Goal: Navigation & Orientation: Find specific page/section

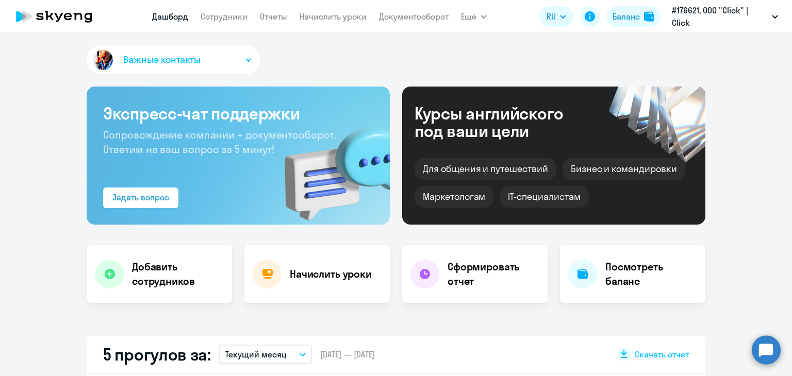
select select "30"
click at [217, 15] on link "Сотрудники" at bounding box center [224, 16] width 47 height 10
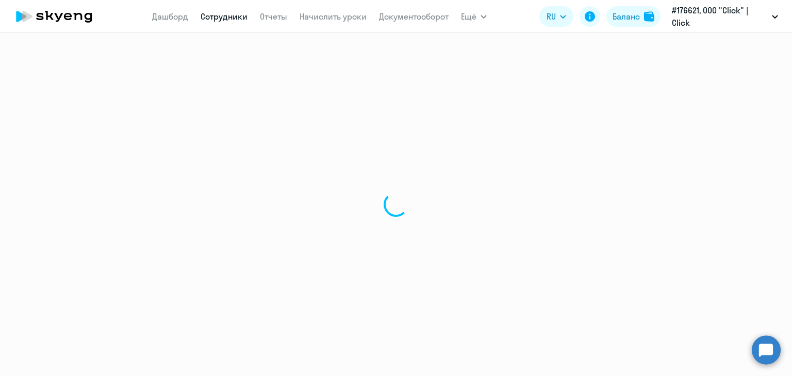
select select "30"
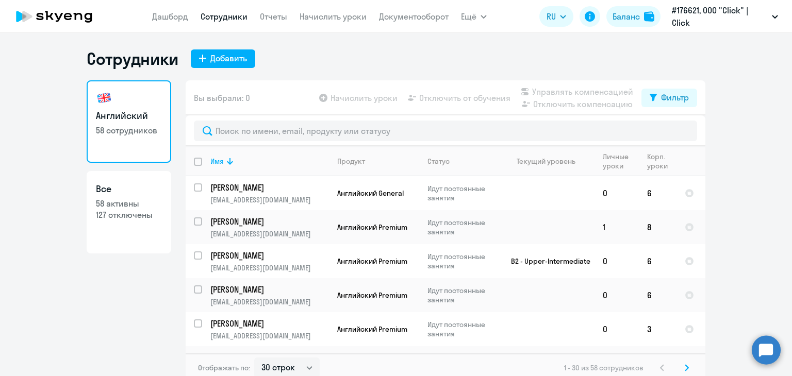
click at [65, 23] on icon at bounding box center [54, 17] width 91 height 26
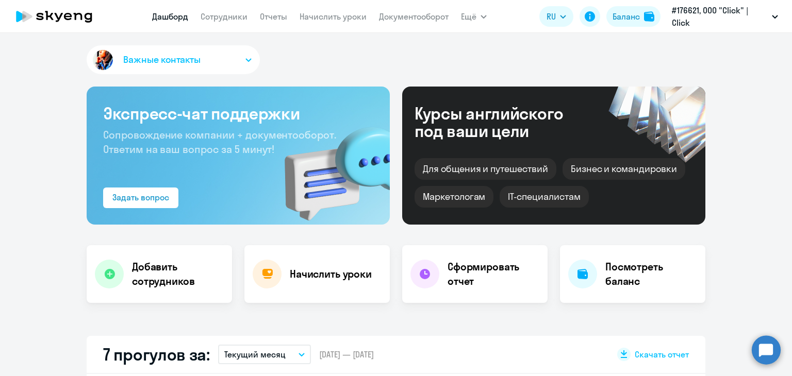
select select "30"
click at [229, 19] on link "Сотрудники" at bounding box center [224, 16] width 47 height 10
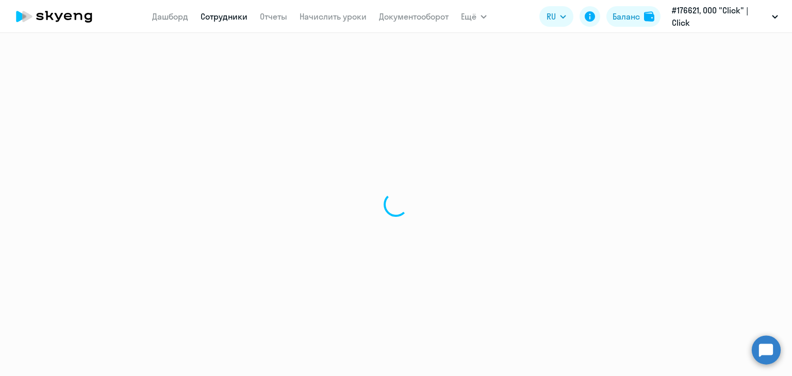
select select "30"
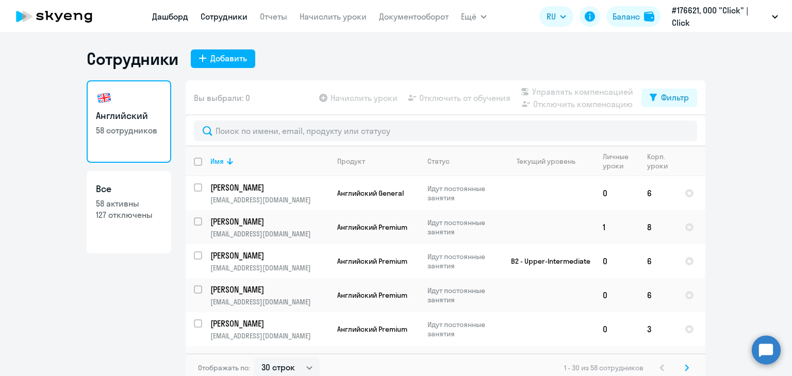
click at [170, 18] on link "Дашборд" at bounding box center [170, 16] width 36 height 10
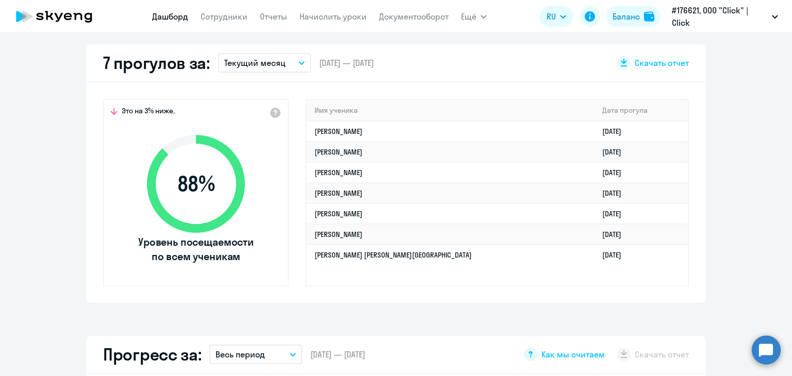
scroll to position [286, 0]
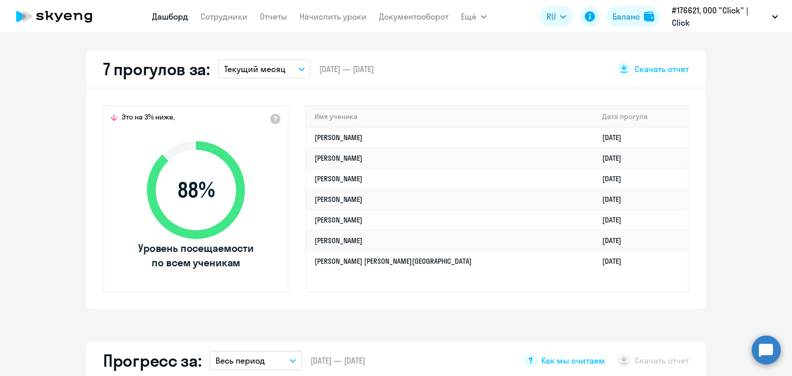
select select "30"
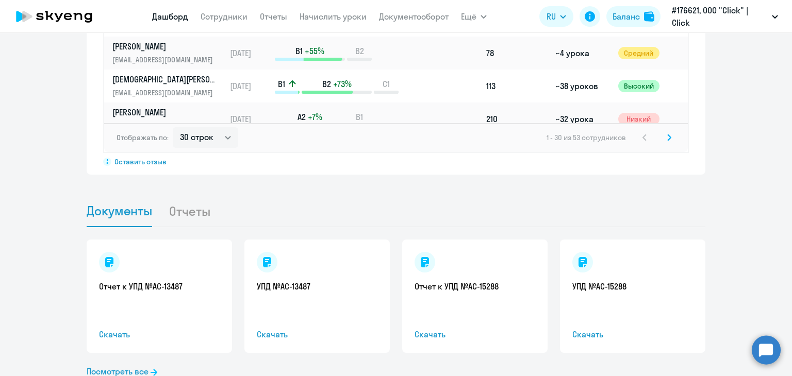
scroll to position [902, 0]
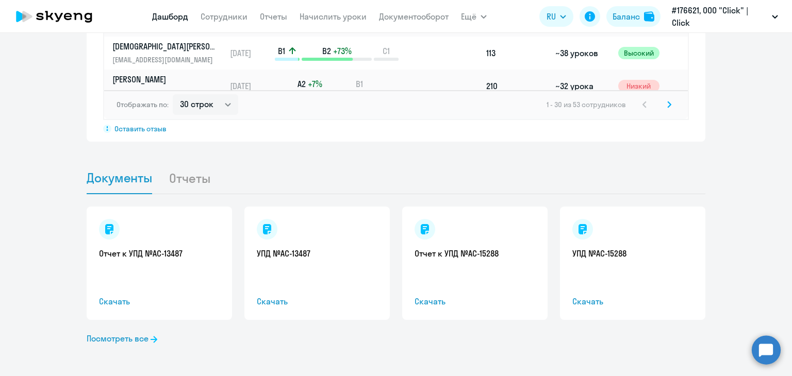
click at [777, 362] on app-documents-reports-dashboard "Документы Отчеты Отчет к УПД №AC-13487 Скачать УПД №AC-13487 Скачать Отчет к УП…" at bounding box center [396, 269] width 792 height 215
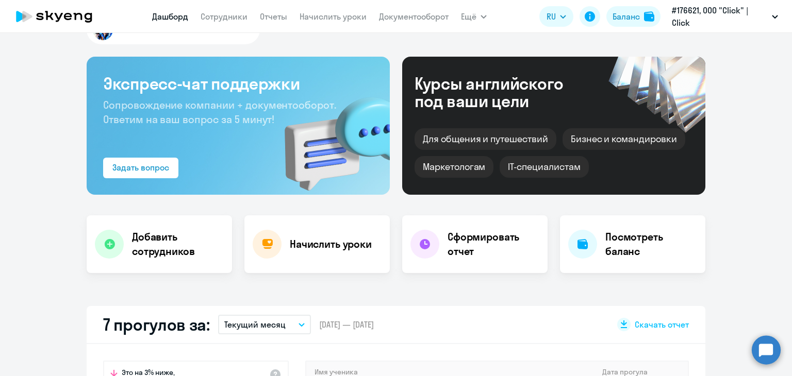
scroll to position [0, 0]
